Goal: Entertainment & Leisure: Consume media (video, audio)

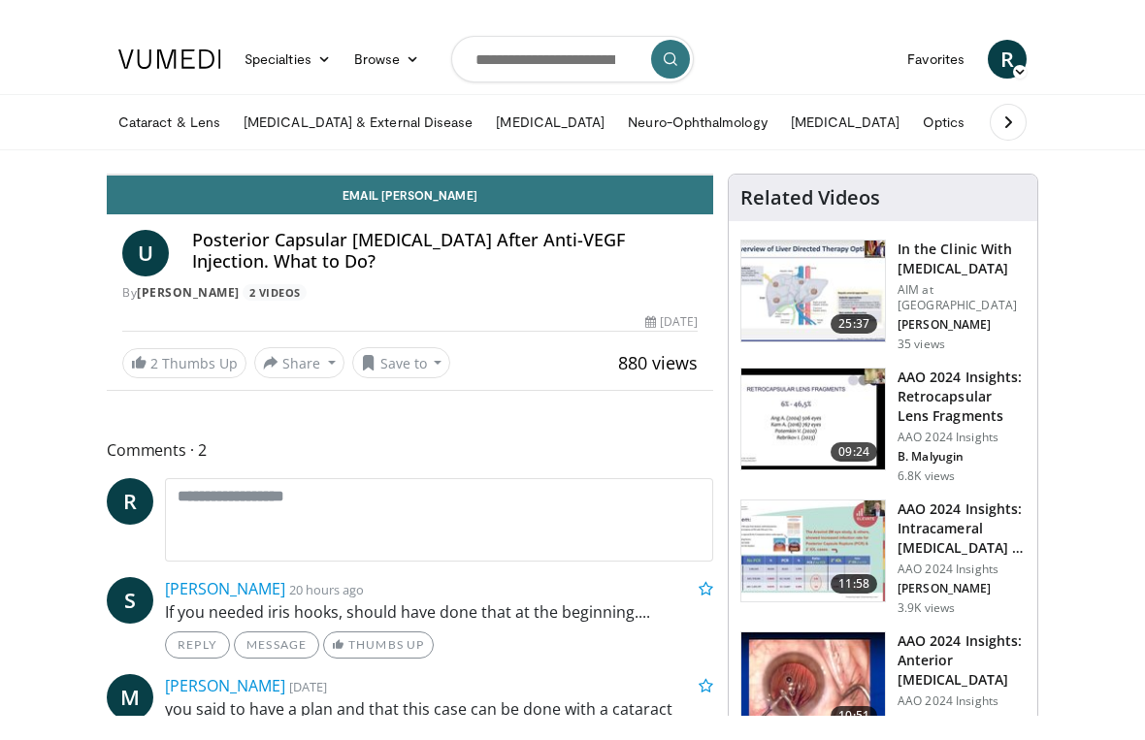
scroll to position [23, 0]
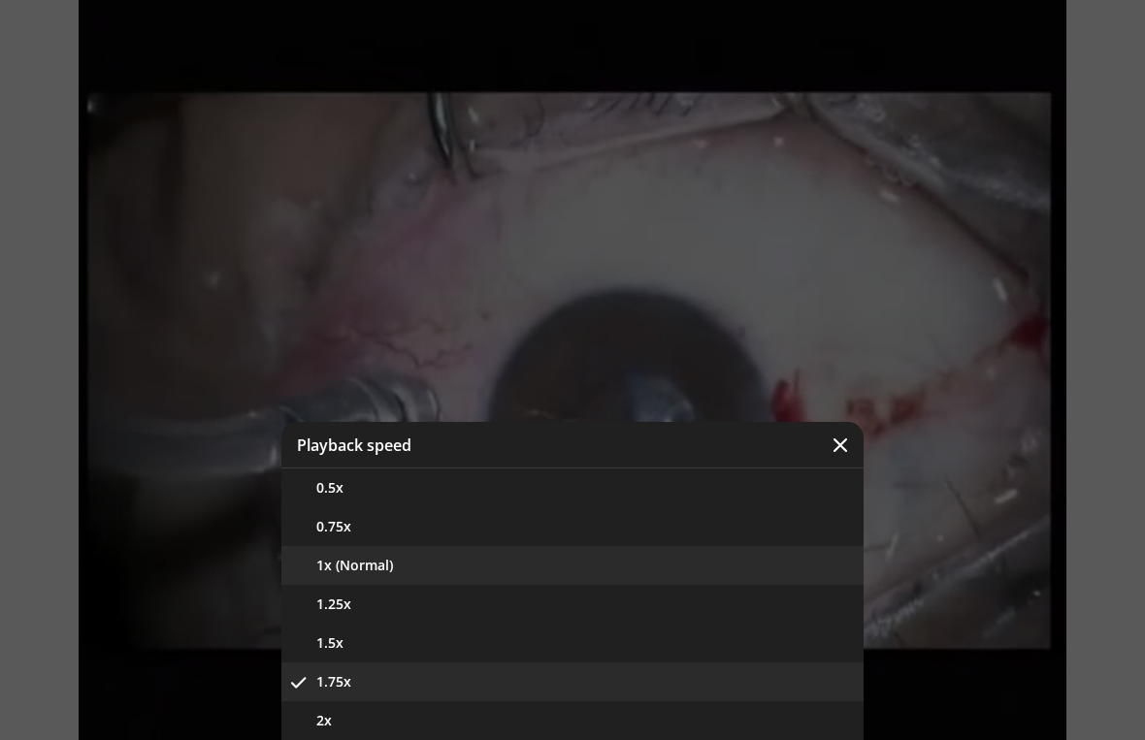
click at [410, 571] on button "1x (Normal)" at bounding box center [572, 565] width 582 height 39
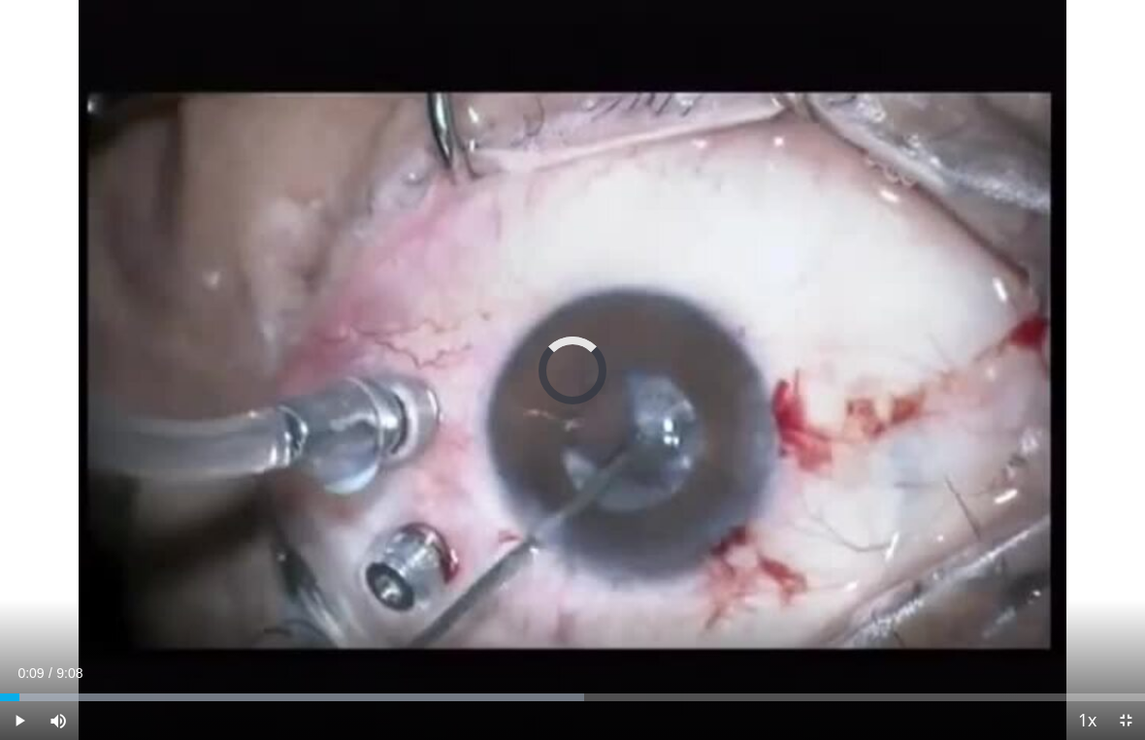
click at [55, 691] on div "Progress Bar" at bounding box center [292, 698] width 584 height 8
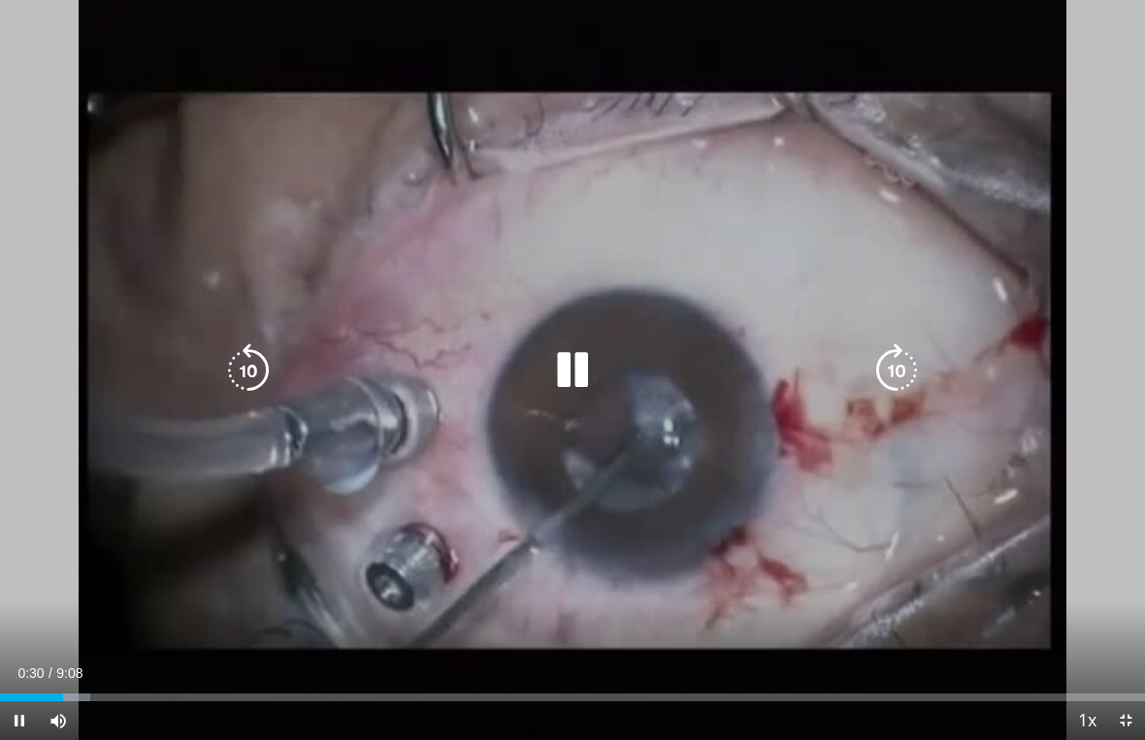
click at [56, 691] on span "Video Player" at bounding box center [58, 721] width 39 height 39
click at [9, 691] on div "Progress Bar" at bounding box center [114, 698] width 229 height 8
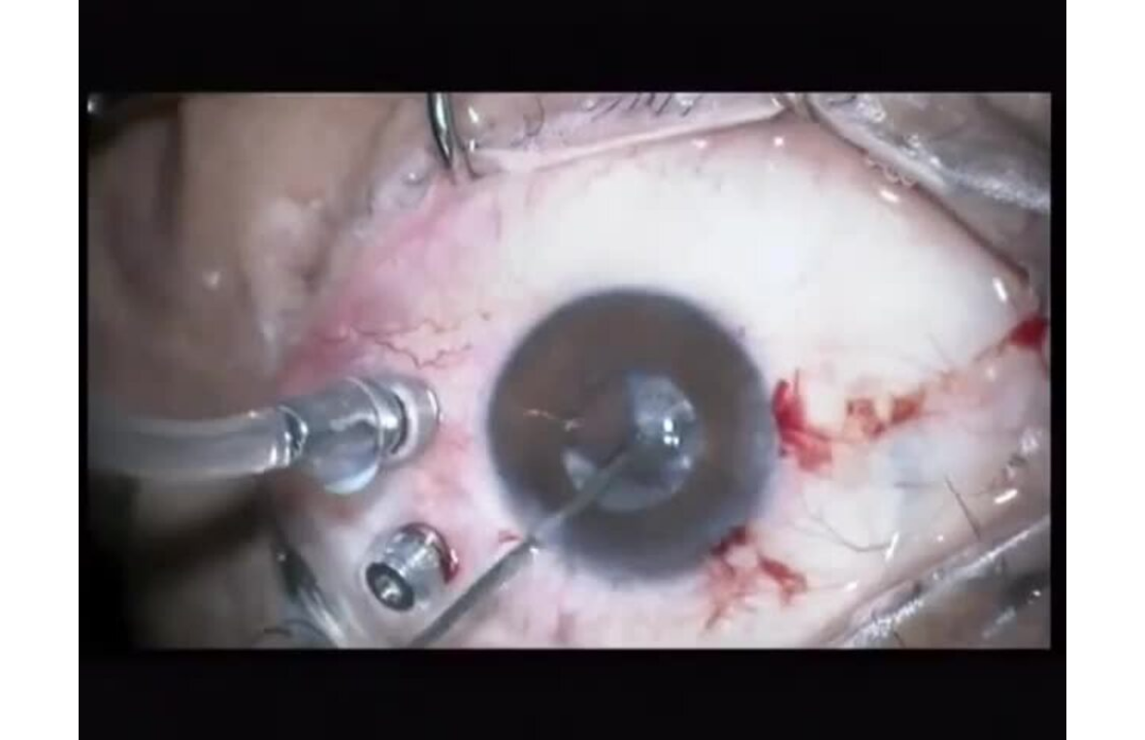
click at [246, 365] on div "10 seconds Tap to unmute" at bounding box center [572, 370] width 1145 height 740
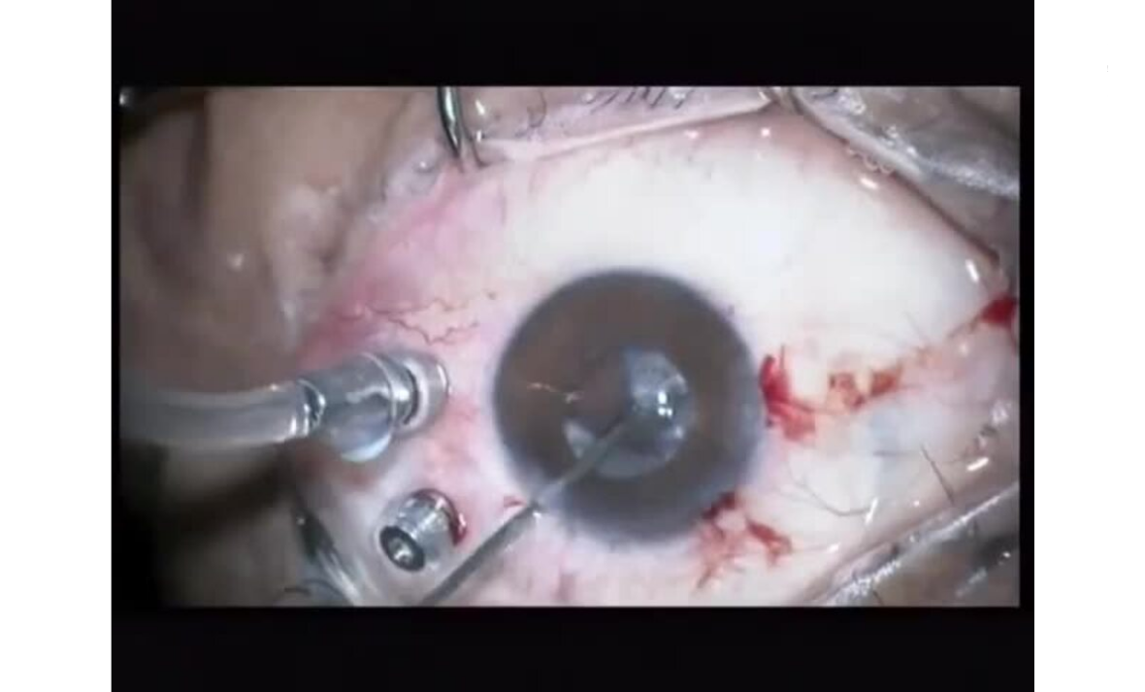
scroll to position [0, 0]
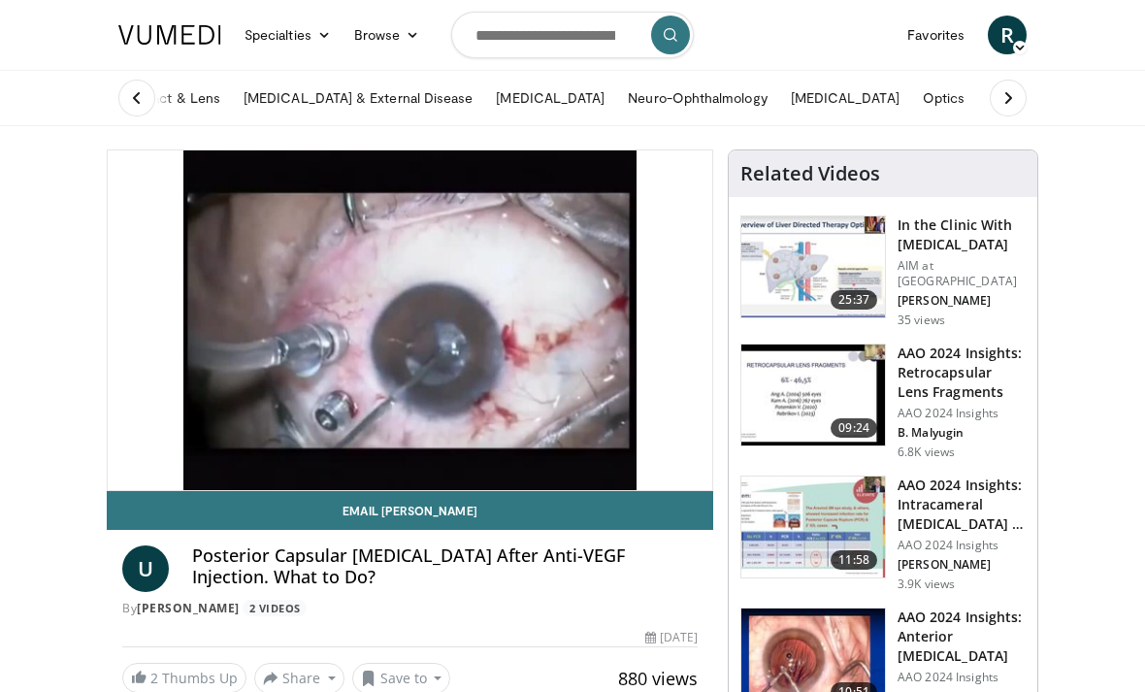
click at [259, 301] on icon "Video Player" at bounding box center [248, 320] width 54 height 54
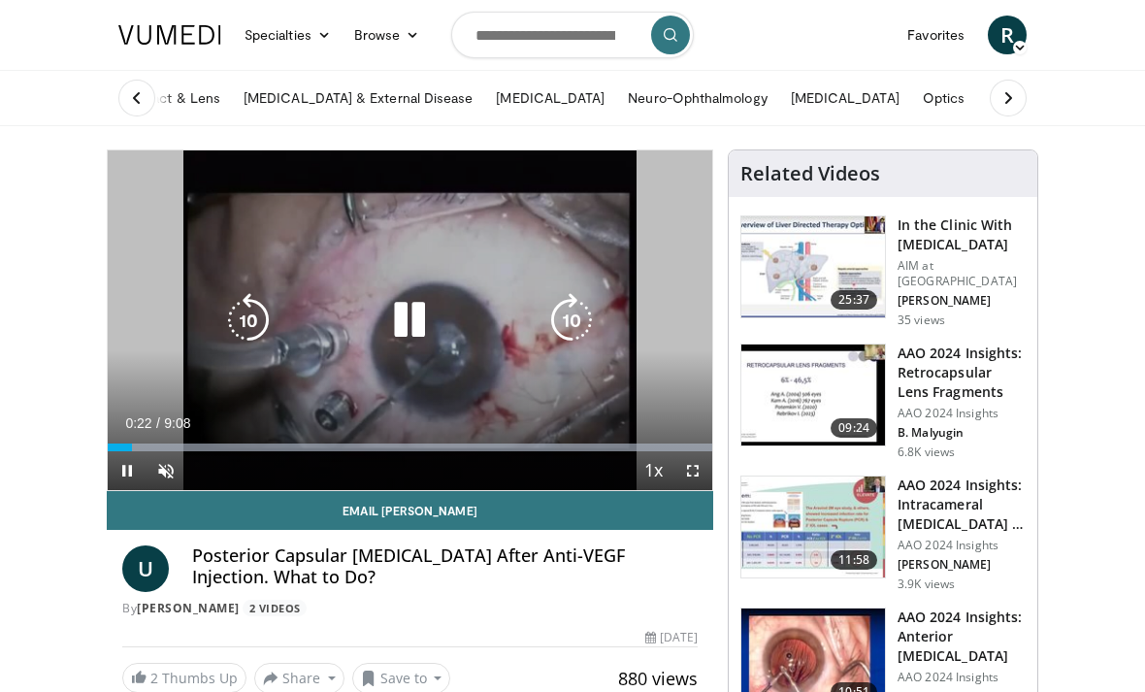
click at [710, 471] on span "Video Player" at bounding box center [692, 470] width 39 height 39
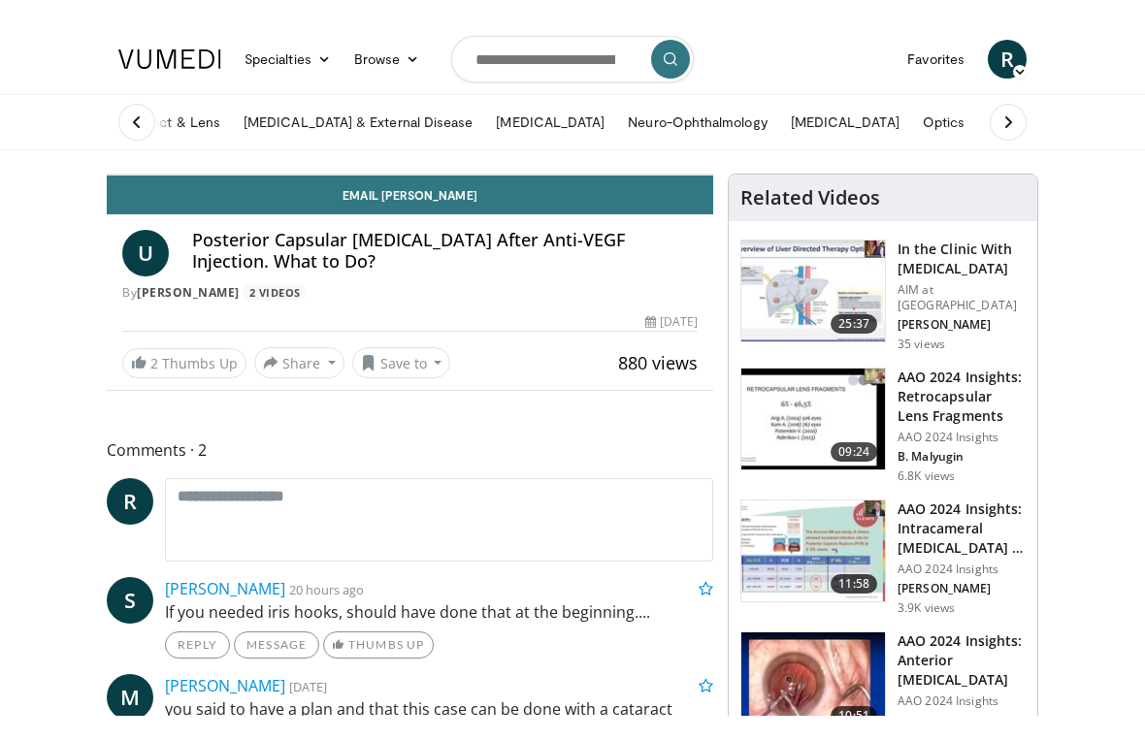
scroll to position [23, 0]
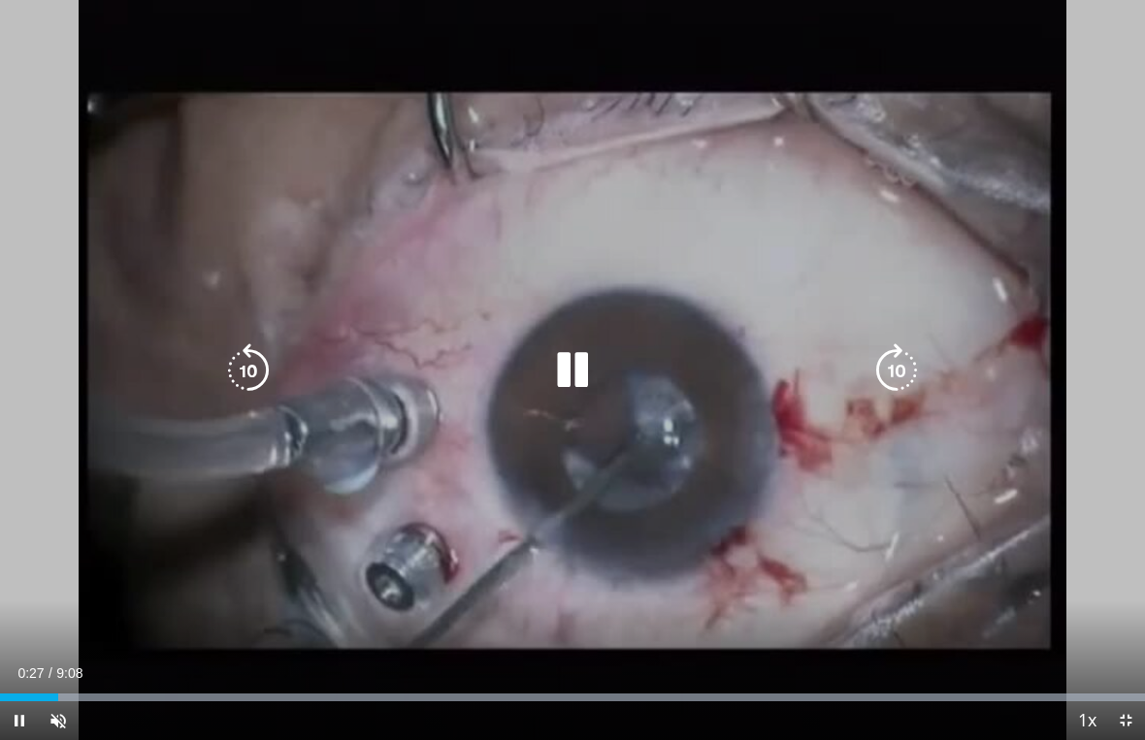
click at [58, 691] on div "Progress Bar" at bounding box center [29, 698] width 58 height 8
click at [46, 691] on span "Video Player" at bounding box center [58, 721] width 39 height 39
